Goal: Complete application form

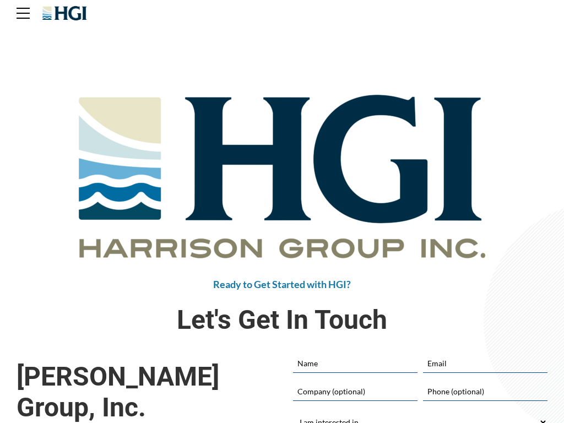
scroll to position [138, 0]
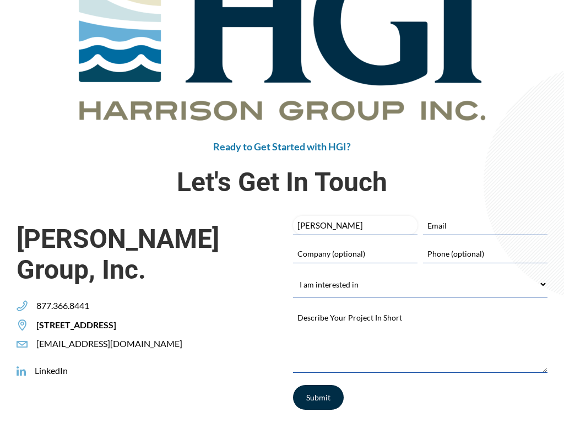
type input "[PERSON_NAME]"
type input "[PERSON_NAME][EMAIL_ADDRESS][DOMAIN_NAME]"
type input "Virtual Help Partner"
type input "9093130741"
select select "Building My Team"
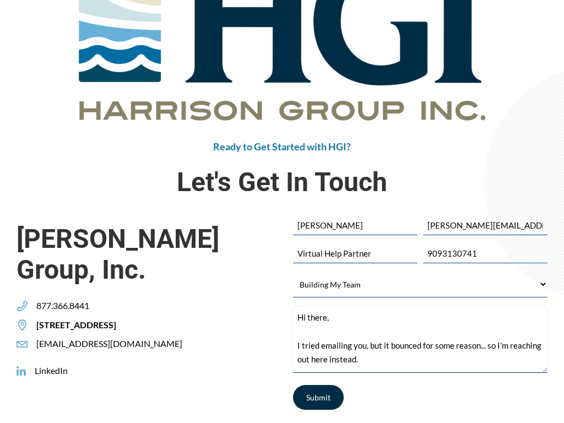
scroll to position [103, 0]
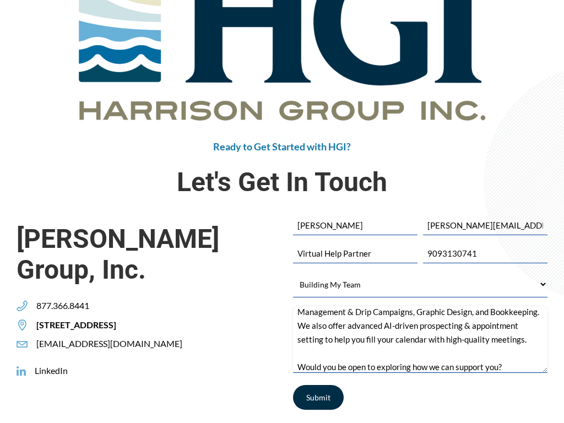
type textarea "Hi there, I tried emailing you, but it bounced for some reason... so I’m reachi…"
click at [318, 397] on input "Submit" at bounding box center [318, 397] width 51 height 25
